Goal: Task Accomplishment & Management: Manage account settings

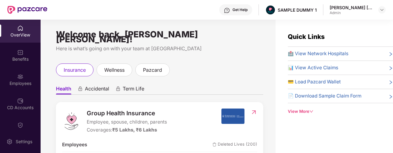
drag, startPoint x: 102, startPoint y: 86, endPoint x: 129, endPoint y: 85, distance: 26.7
click at [102, 86] on span "Accidental" at bounding box center [97, 90] width 24 height 9
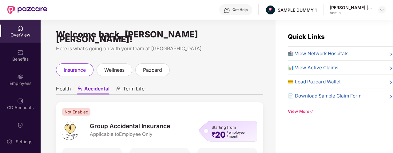
click at [129, 86] on span "Term Life" at bounding box center [134, 90] width 22 height 9
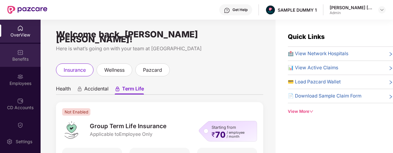
click at [34, 55] on div "Benefits" at bounding box center [20, 55] width 41 height 23
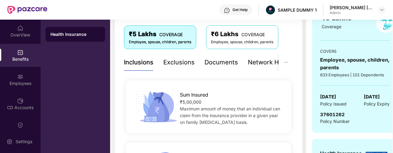
scroll to position [100, 0]
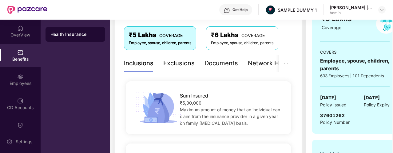
click at [186, 68] on div "Exclusions" at bounding box center [178, 63] width 31 height 17
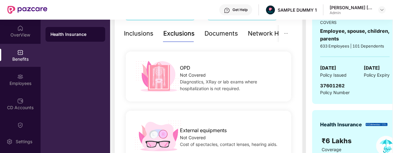
scroll to position [110, 0]
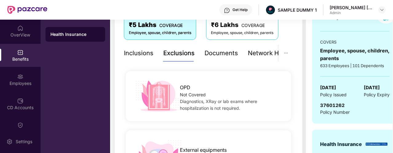
click at [260, 56] on div "Network Hospitals" at bounding box center [275, 54] width 54 height 10
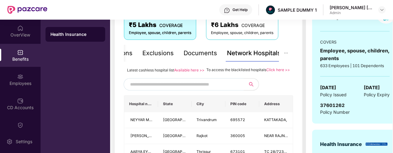
click at [136, 89] on input "text" at bounding box center [182, 84] width 105 height 9
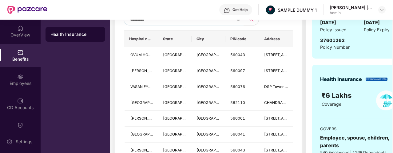
scroll to position [167, 0]
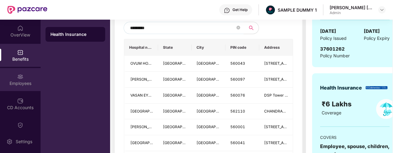
type input "*********"
click at [30, 74] on div "Employees" at bounding box center [20, 79] width 41 height 23
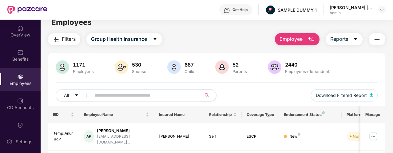
scroll to position [8, 0]
click at [285, 39] on span "Employee" at bounding box center [290, 40] width 23 height 8
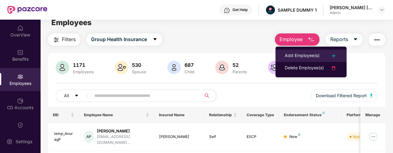
click at [284, 51] on li "Add Employee(s)" at bounding box center [310, 56] width 71 height 12
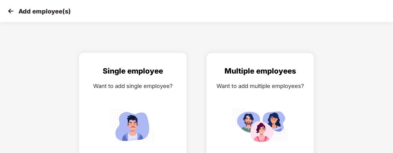
click at [148, 91] on div "Single employee Want to add single employee?" at bounding box center [132, 118] width 95 height 107
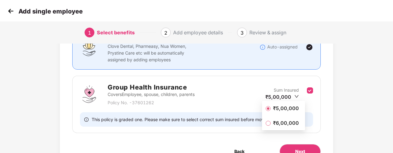
scroll to position [61, 0]
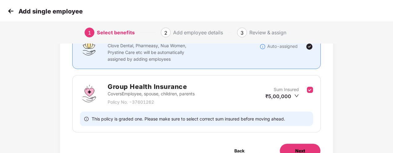
click at [289, 145] on button "Next" at bounding box center [299, 151] width 41 height 15
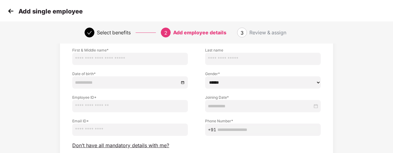
scroll to position [31, 0]
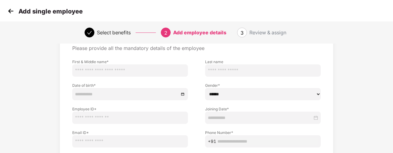
click at [14, 9] on img at bounding box center [10, 10] width 9 height 9
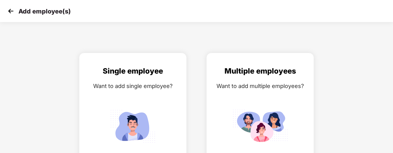
click at [14, 9] on img at bounding box center [10, 10] width 9 height 9
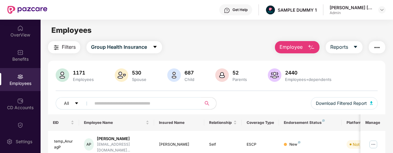
click at [233, 13] on div "Get Help" at bounding box center [235, 9] width 33 height 11
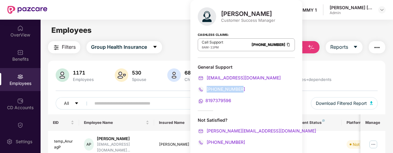
drag, startPoint x: 246, startPoint y: 90, endPoint x: 207, endPoint y: 90, distance: 38.7
click at [207, 90] on div "[PHONE_NUMBER]" at bounding box center [246, 89] width 97 height 7
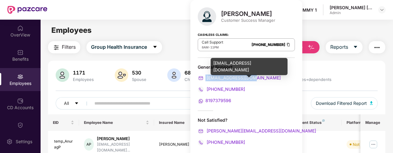
drag, startPoint x: 256, startPoint y: 77, endPoint x: 205, endPoint y: 80, distance: 51.0
click at [205, 80] on div "[EMAIL_ADDRESS][DOMAIN_NAME]" at bounding box center [246, 78] width 97 height 7
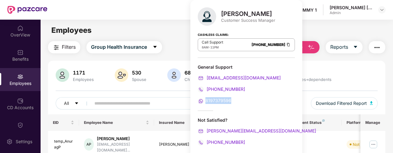
drag, startPoint x: 243, startPoint y: 100, endPoint x: 205, endPoint y: 100, distance: 38.1
click at [205, 100] on div "8197379596" at bounding box center [246, 100] width 97 height 7
click at [236, 103] on div "8197379596" at bounding box center [246, 100] width 97 height 7
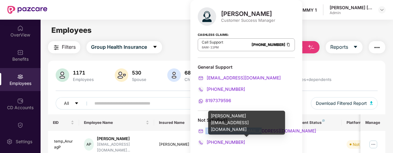
drag, startPoint x: 254, startPoint y: 129, endPoint x: 205, endPoint y: 130, distance: 49.1
click at [205, 130] on div "[PERSON_NAME][EMAIL_ADDRESS][DOMAIN_NAME]" at bounding box center [246, 131] width 97 height 7
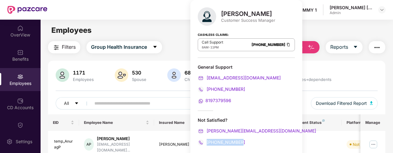
drag, startPoint x: 245, startPoint y: 143, endPoint x: 207, endPoint y: 143, distance: 38.4
click at [207, 143] on div "[PHONE_NUMBER]" at bounding box center [246, 142] width 97 height 7
click at [182, 41] on div "Filters Group Health Insurance Employee Reports" at bounding box center [216, 47] width 337 height 12
